Goal: Information Seeking & Learning: Learn about a topic

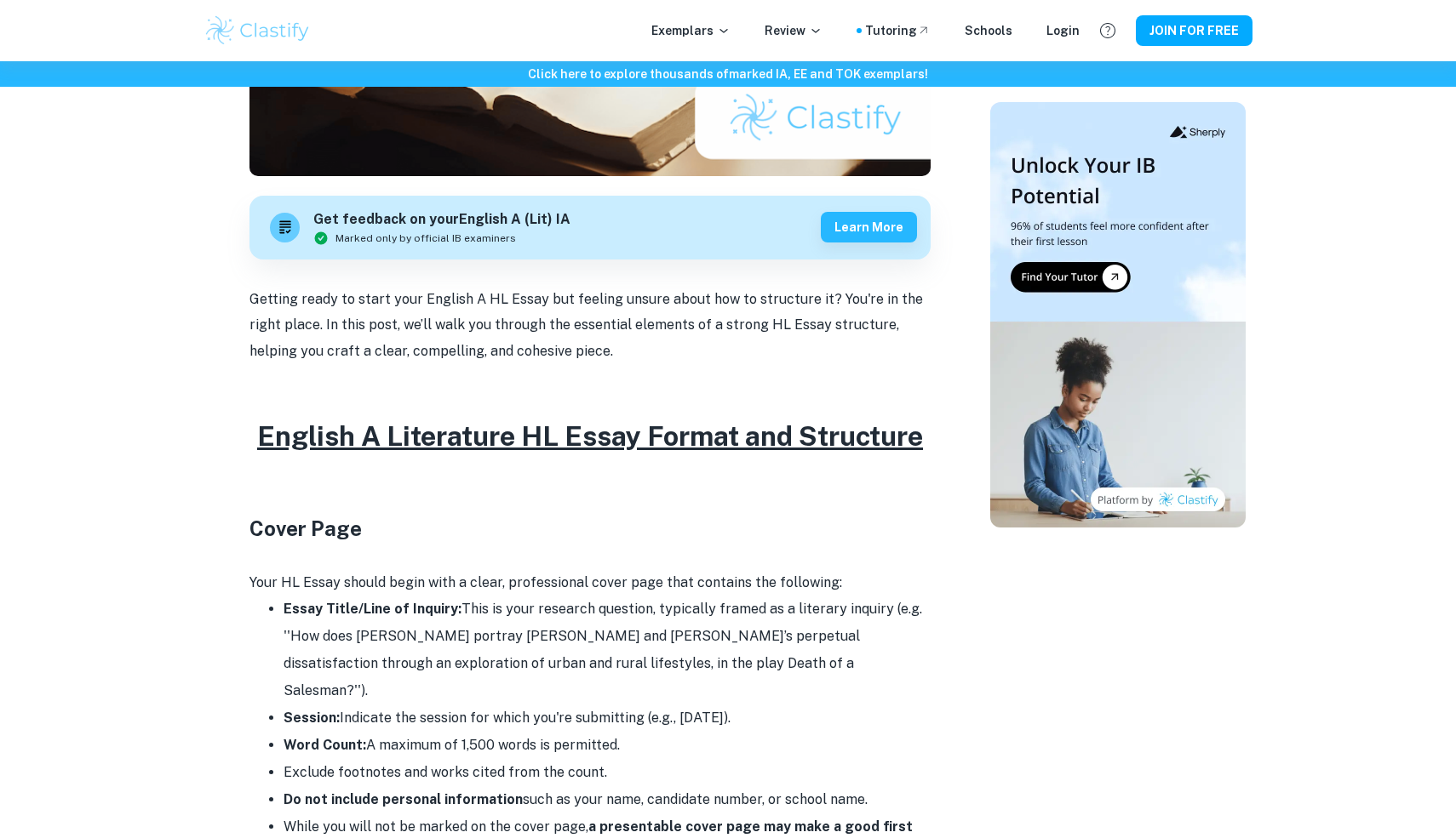
scroll to position [436, 0]
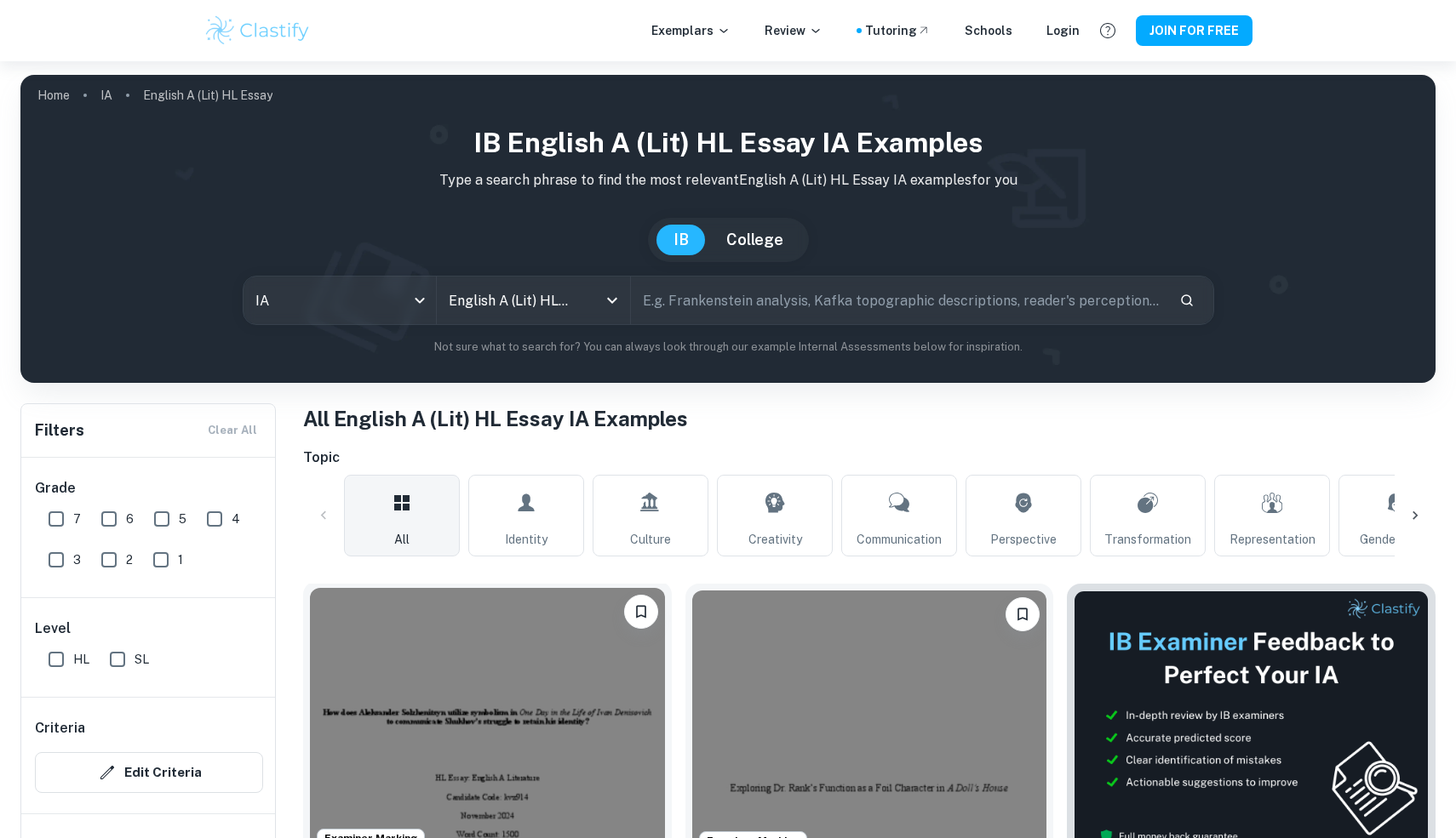
scroll to position [308, 0]
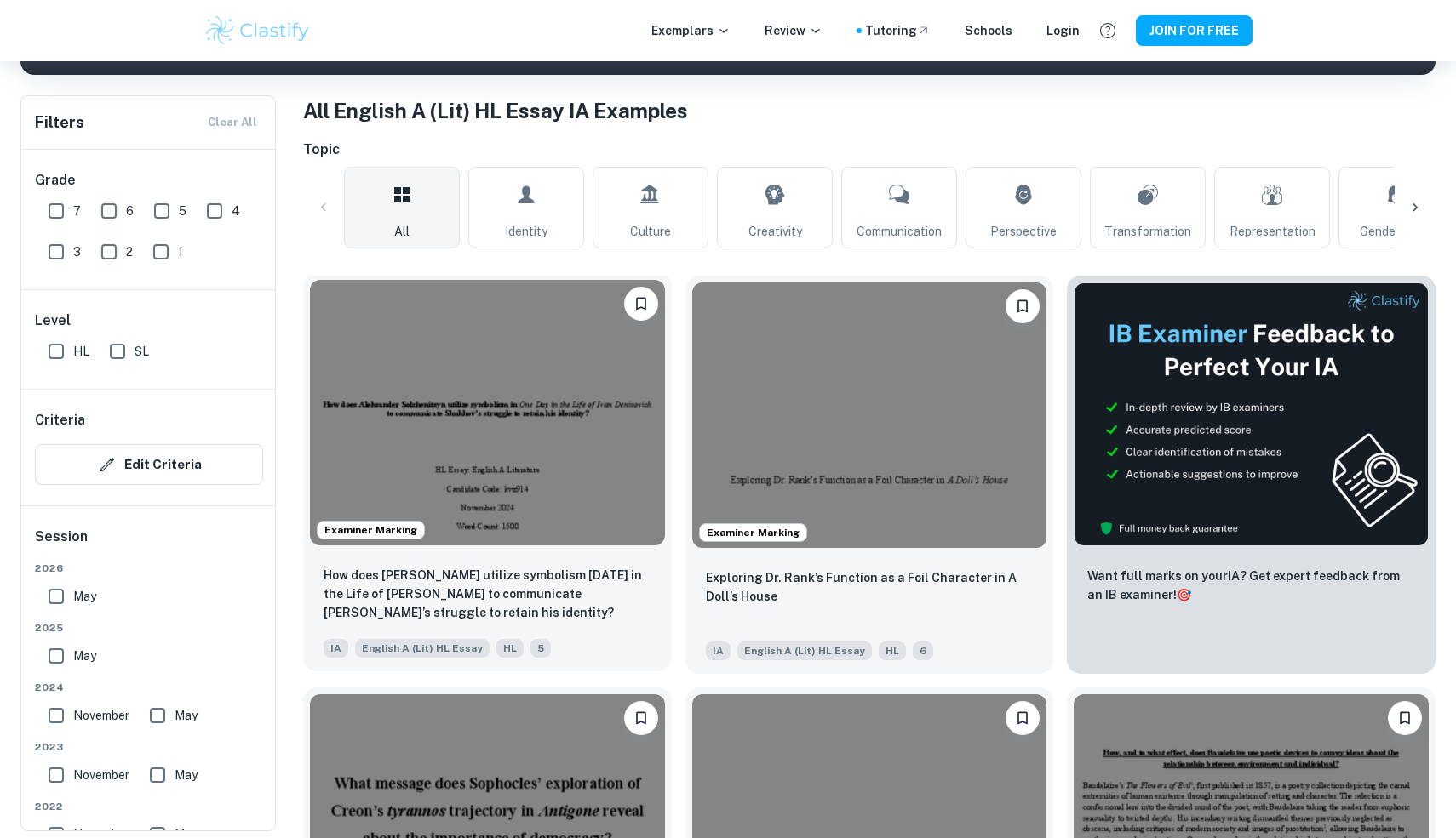
click at [560, 485] on img at bounding box center [488, 413] width 355 height 265
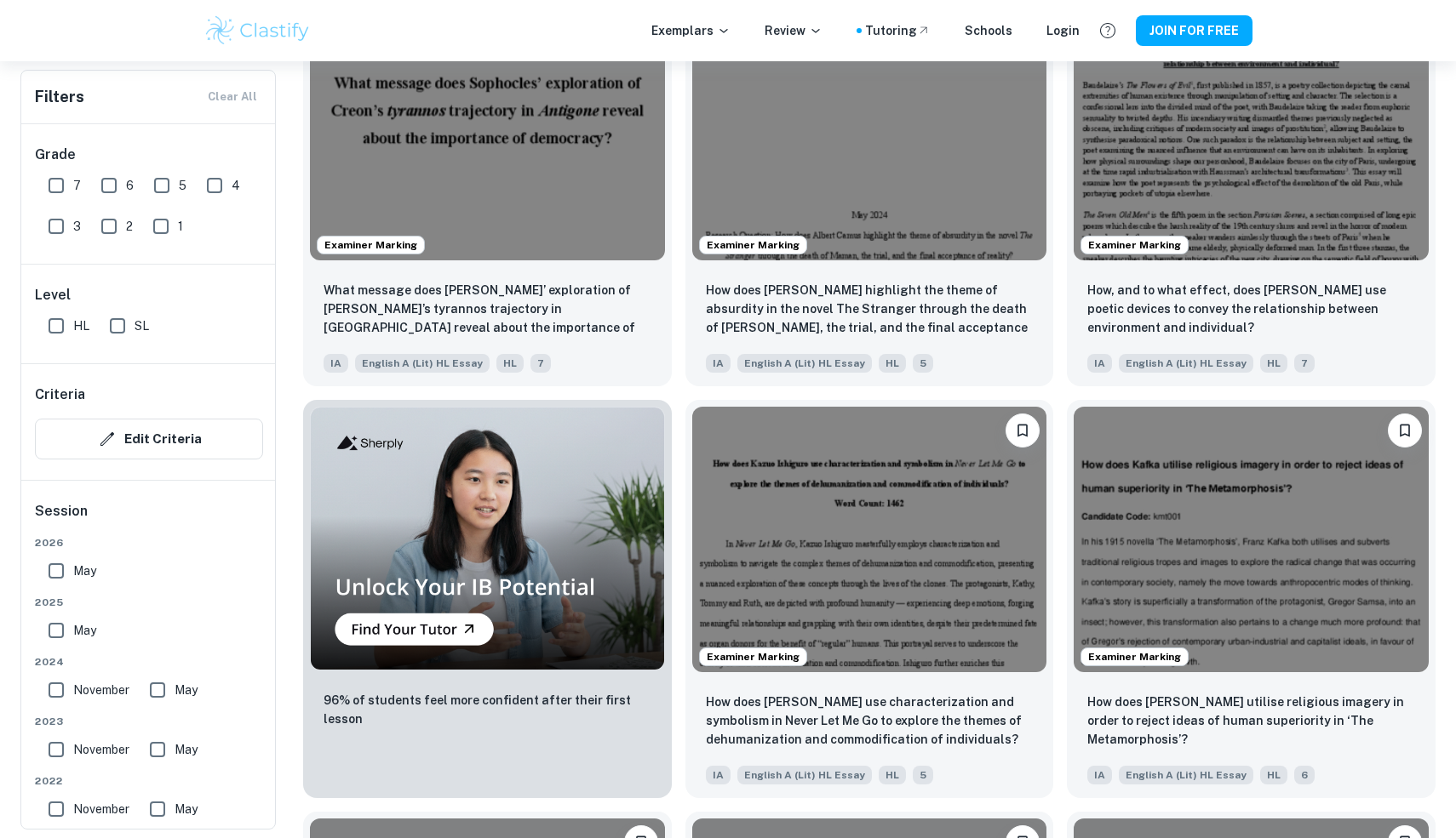
scroll to position [1012, 0]
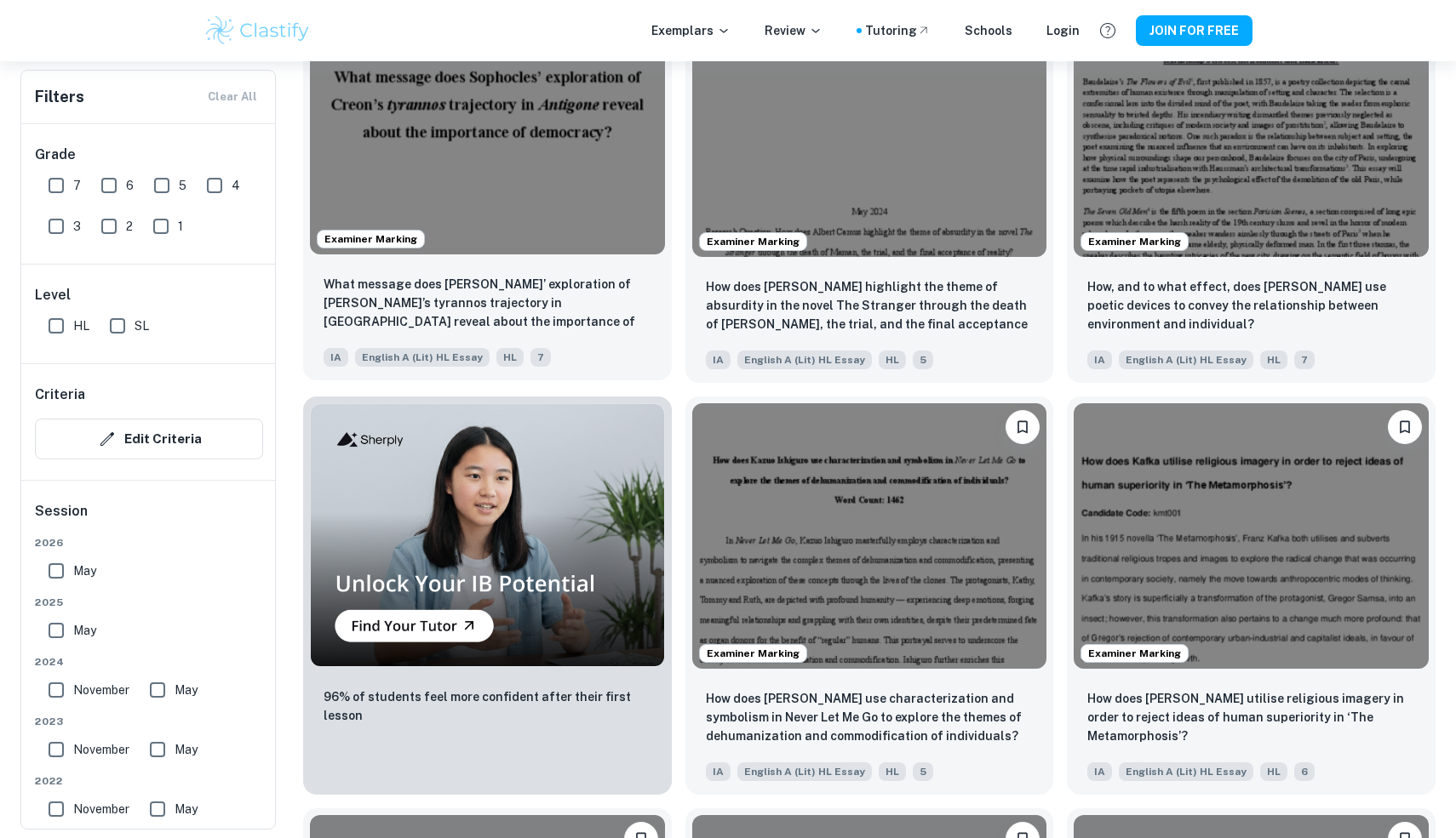
click at [548, 186] on img at bounding box center [488, 121] width 355 height 265
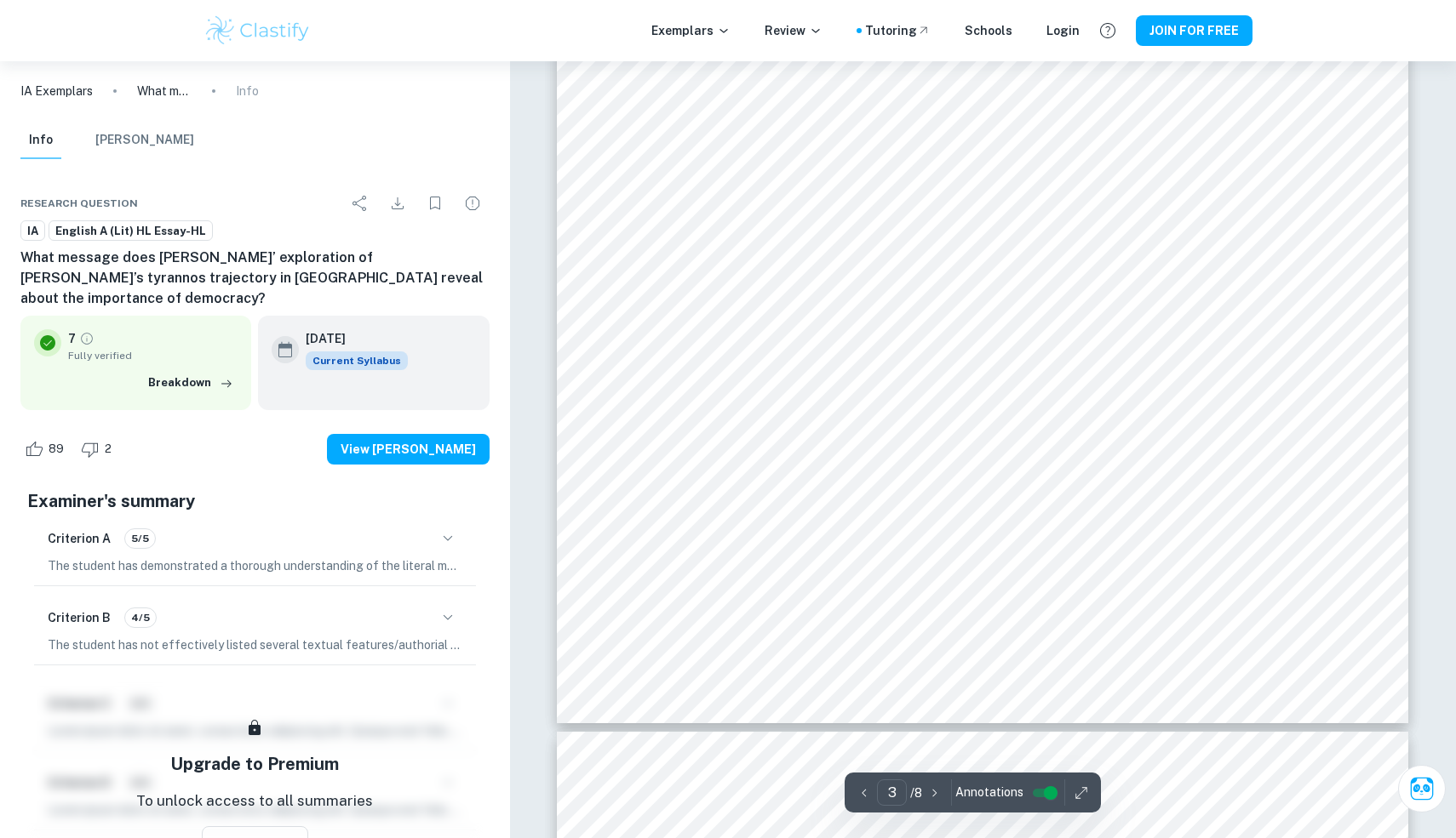
scroll to position [2899, 0]
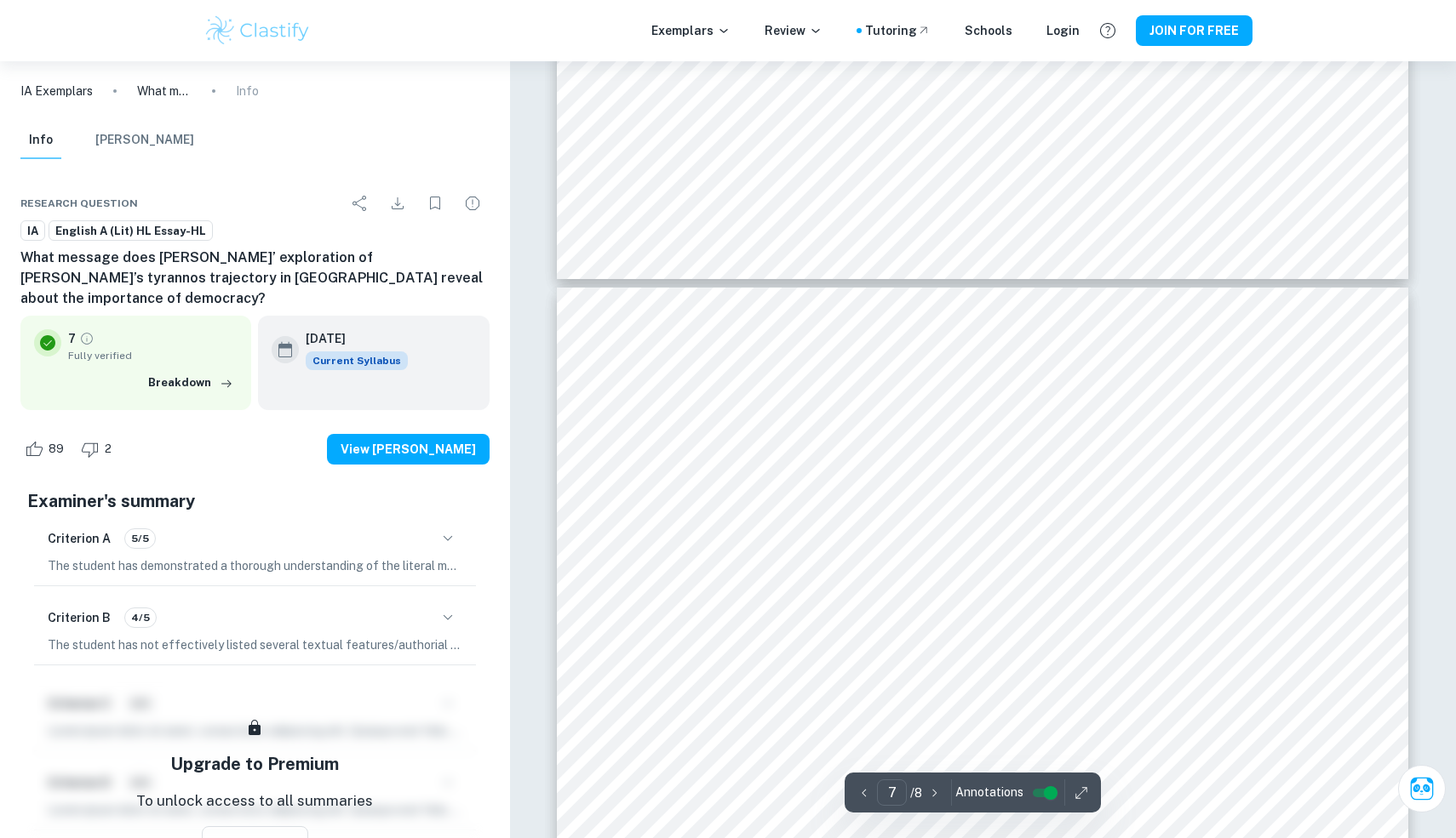
type input "6"
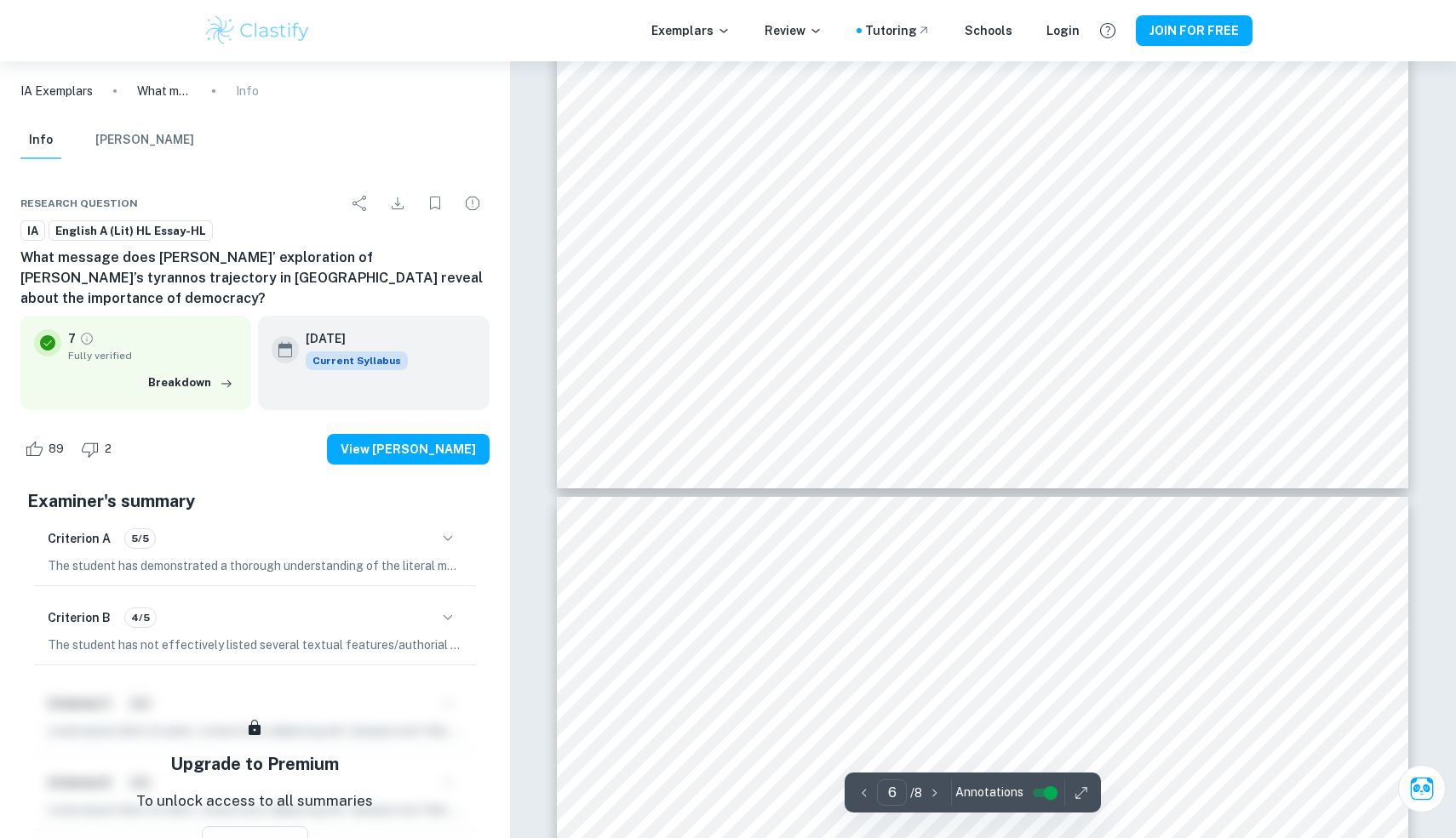
scroll to position [6469, 0]
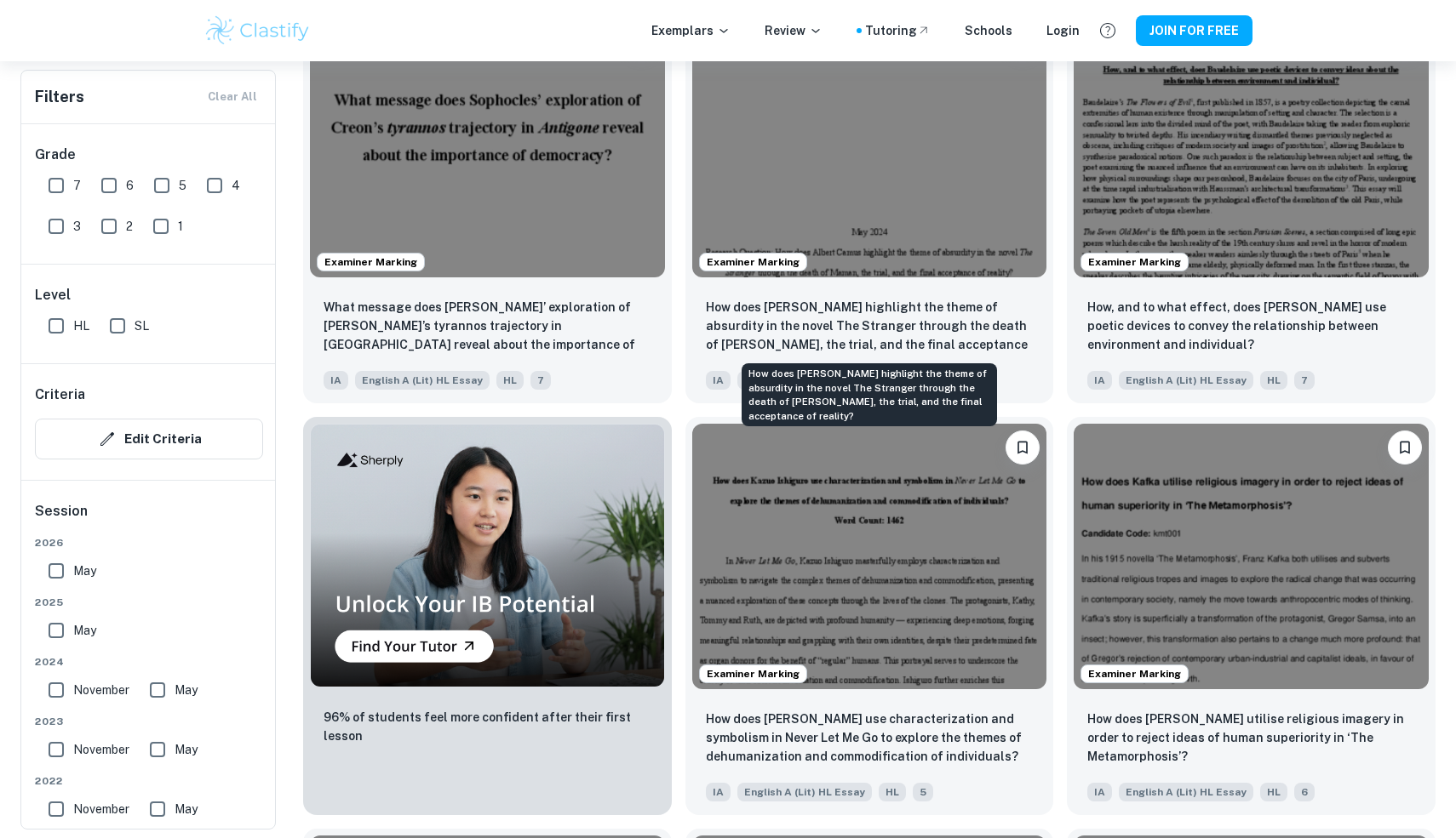
scroll to position [992, 0]
